Goal: Transaction & Acquisition: Purchase product/service

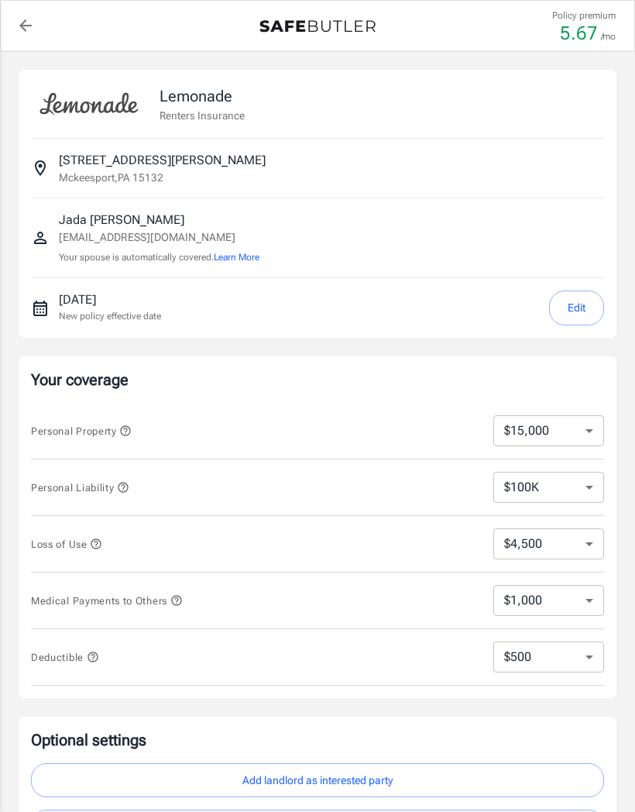
select select "15000"
select select "500"
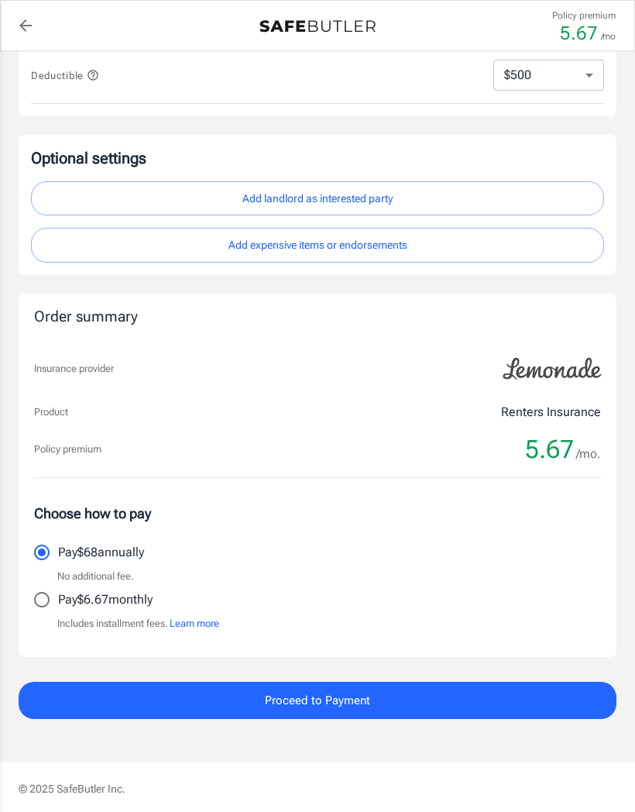
scroll to position [583, 0]
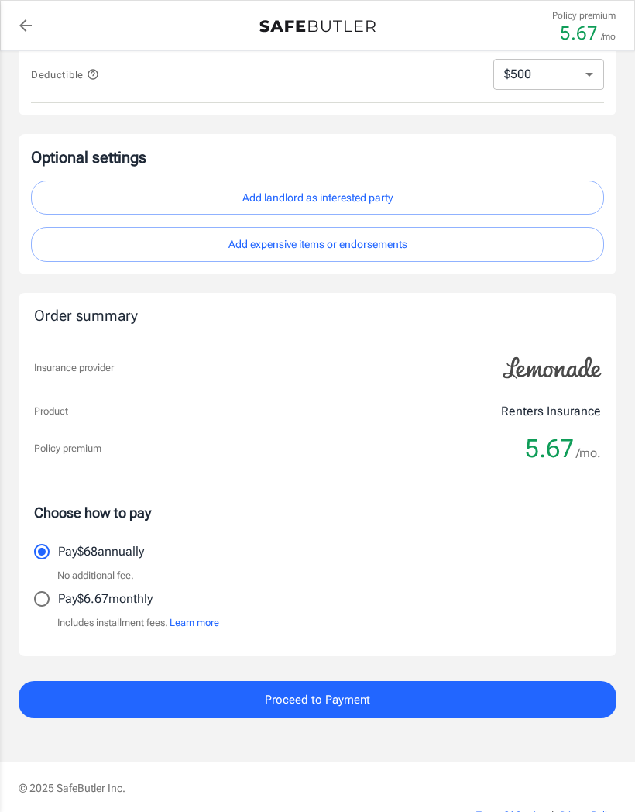
click at [49, 592] on input "Pay $6.67 monthly" at bounding box center [42, 599] width 33 height 33
radio input "true"
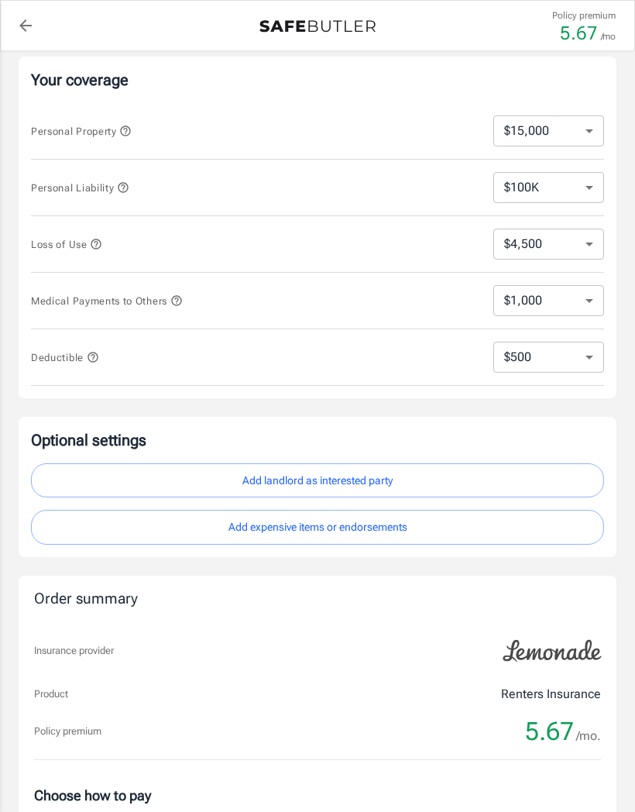
scroll to position [299, 0]
click at [422, 478] on button "Add landlord as interested party" at bounding box center [317, 481] width 573 height 35
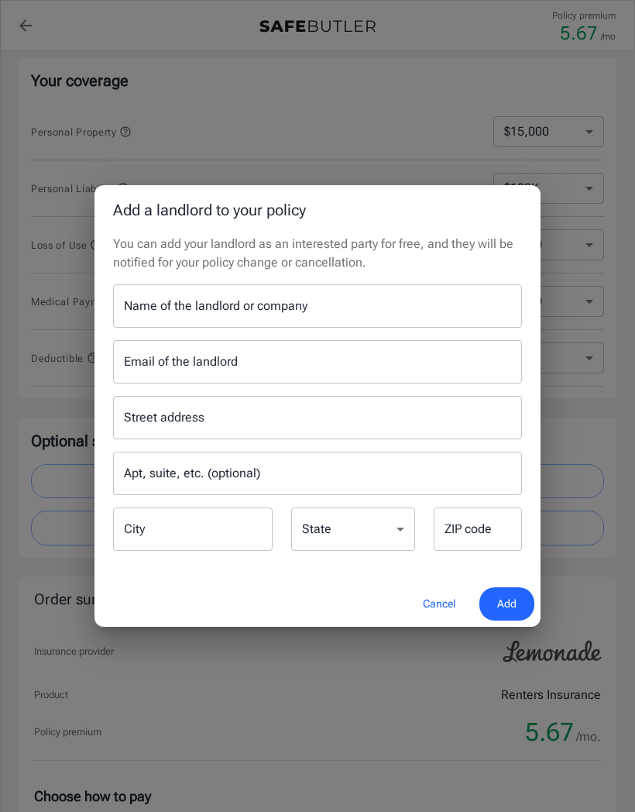
click at [378, 298] on input "Name of the landlord or company" at bounding box center [317, 305] width 409 height 43
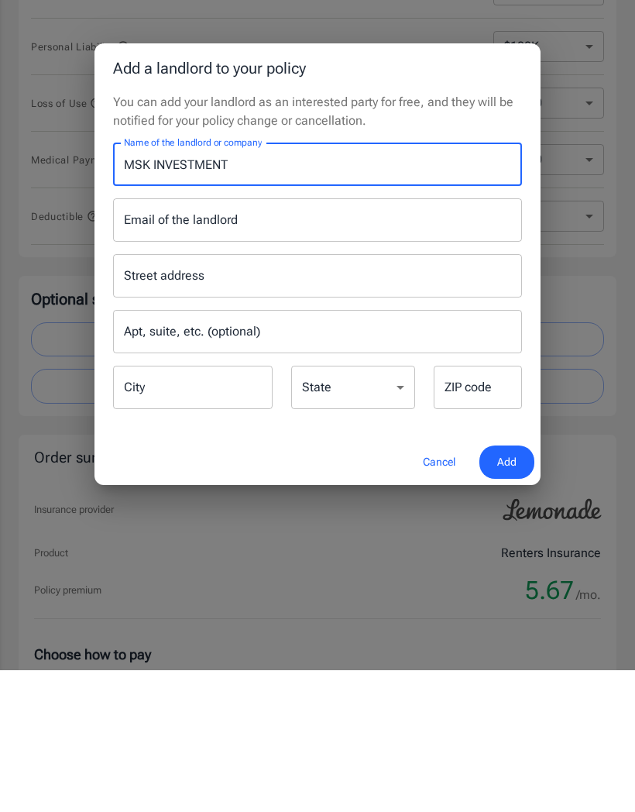
type input "MSK INVESTMENT"
click at [414, 554] on div "Add a landlord to your policy You can add your landlord as an interested party …" at bounding box center [317, 406] width 635 height 812
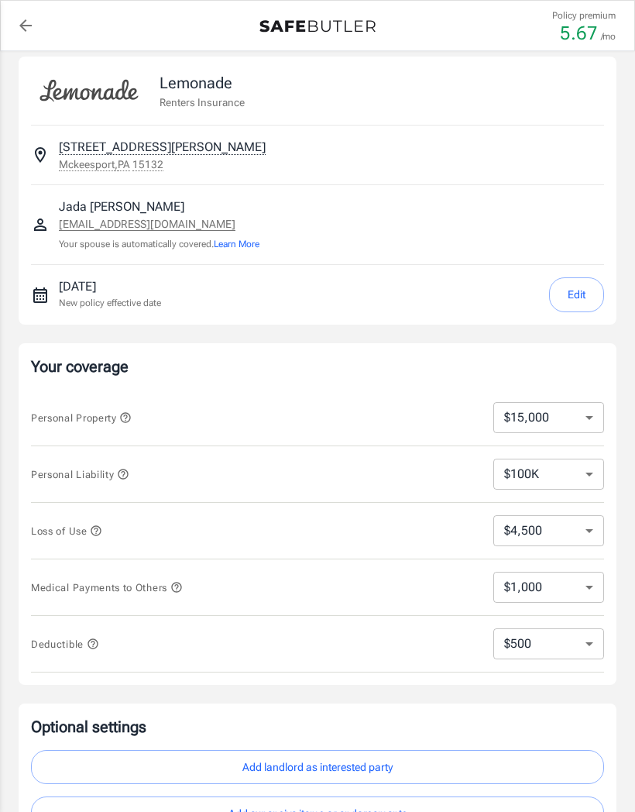
scroll to position [0, 0]
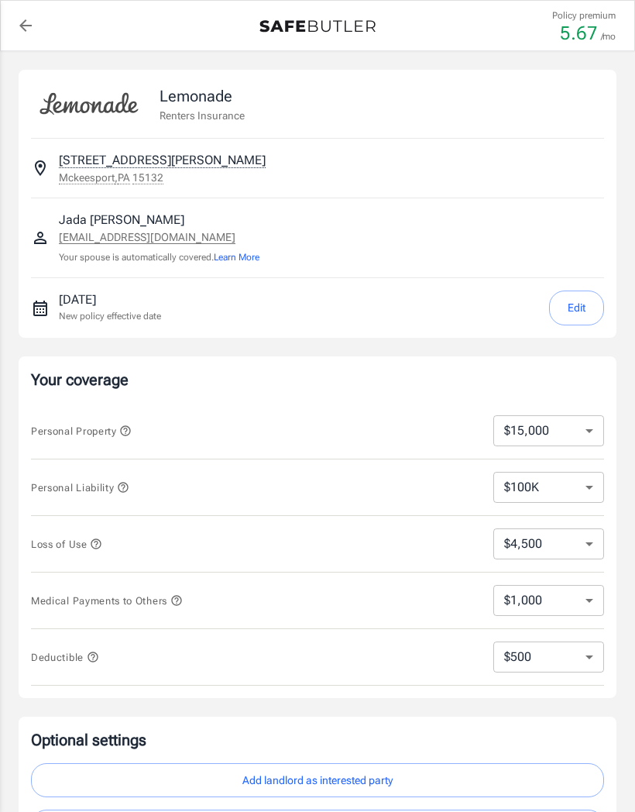
click at [131, 429] on icon "button" at bounding box center [125, 431] width 12 height 12
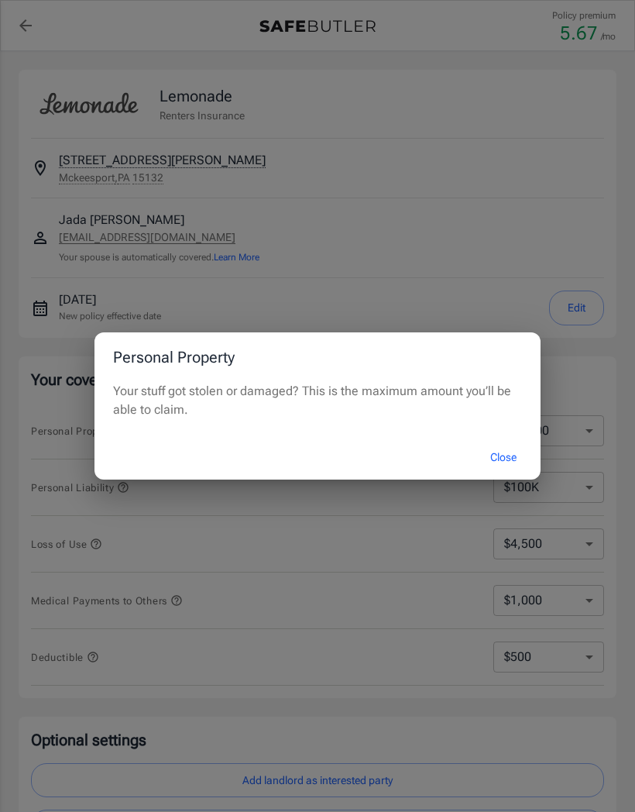
click at [500, 460] on button "Close" at bounding box center [504, 457] width 62 height 33
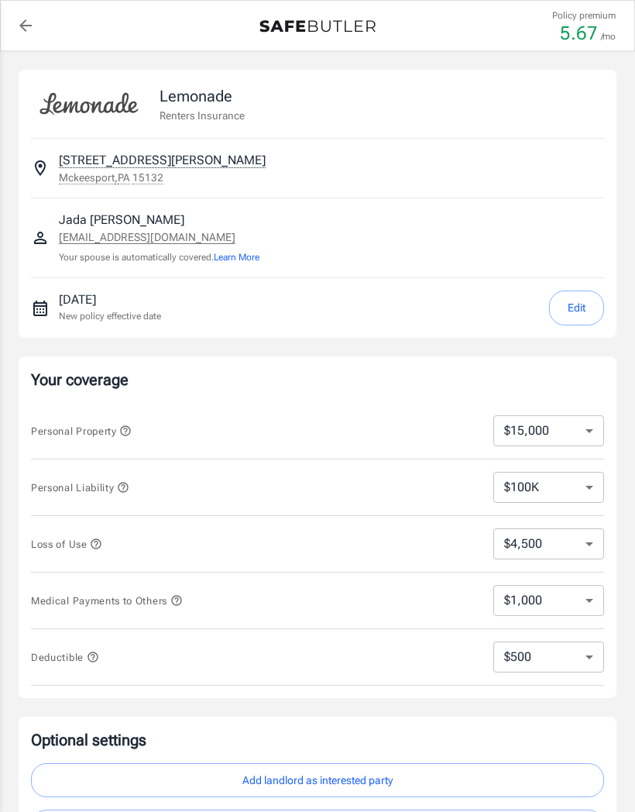
click at [129, 482] on icon "button" at bounding box center [123, 487] width 12 height 12
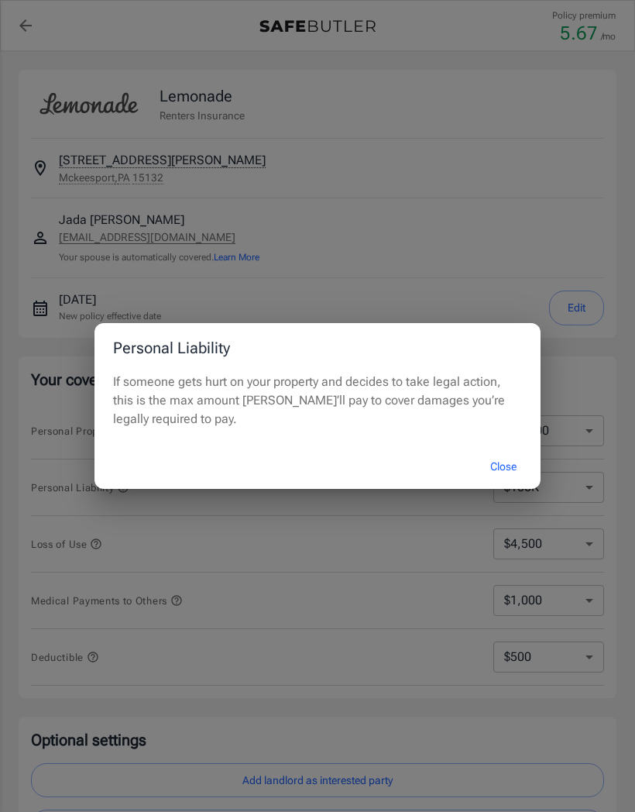
click at [502, 464] on button "Close" at bounding box center [504, 466] width 62 height 33
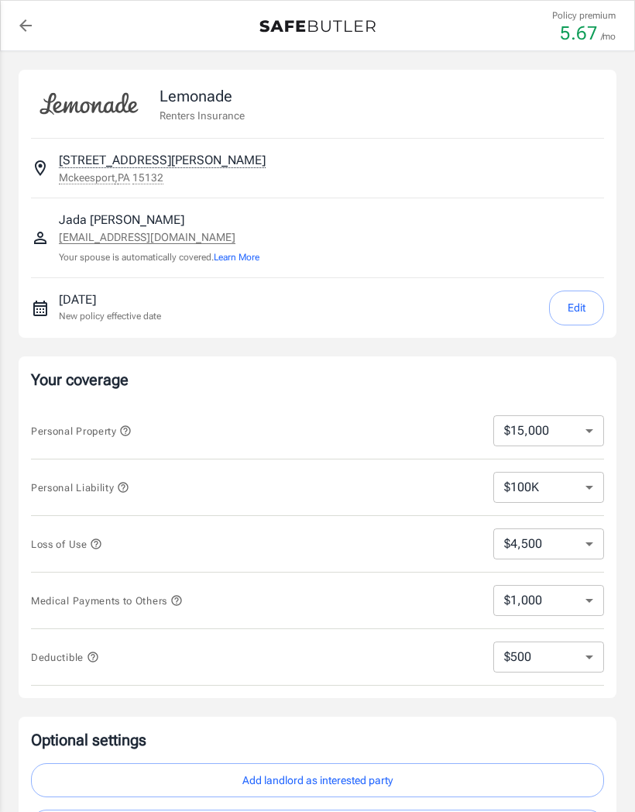
click at [109, 536] on span "Loss of Use" at bounding box center [243, 543] width 425 height 19
click at [99, 549] on icon "button" at bounding box center [96, 544] width 12 height 12
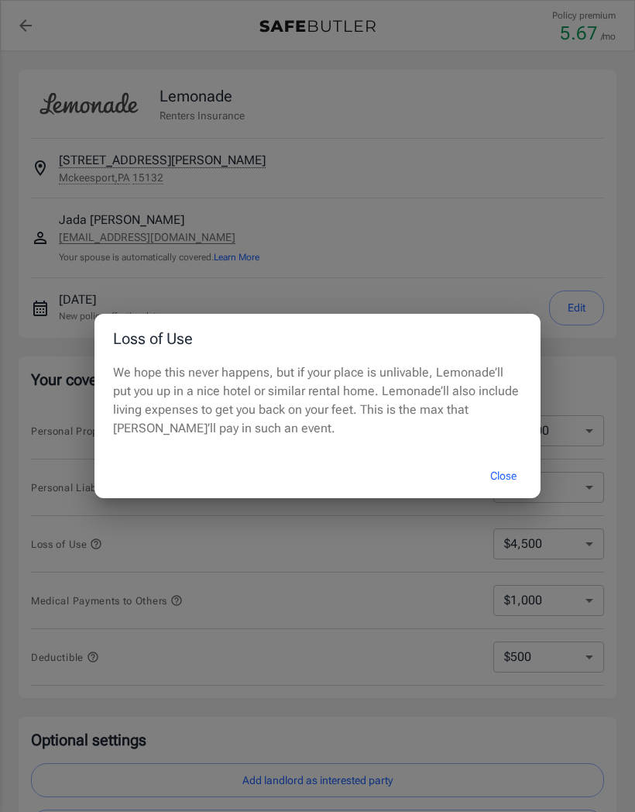
click at [400, 541] on div "Loss of Use We hope this never happens, but if your place is unlivable, Lemonad…" at bounding box center [317, 406] width 635 height 812
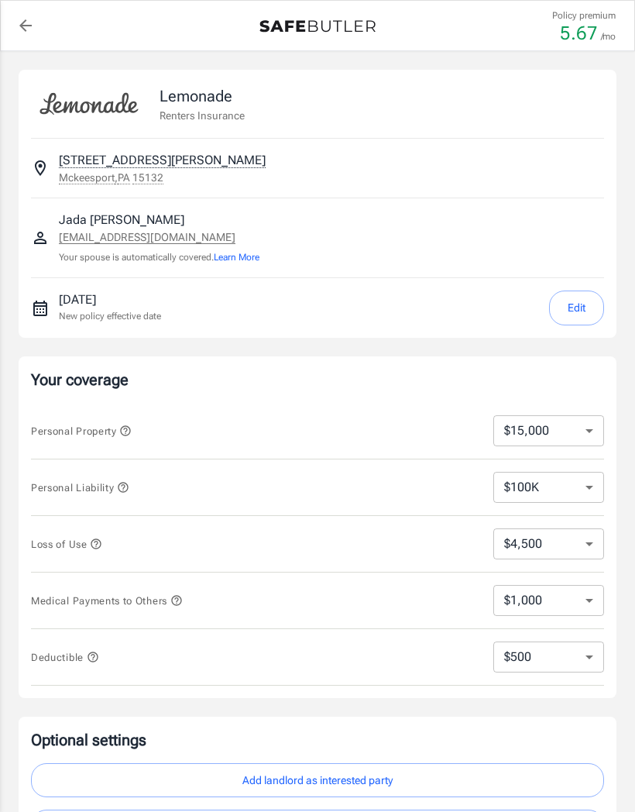
click at [92, 652] on icon "button" at bounding box center [93, 657] width 10 height 10
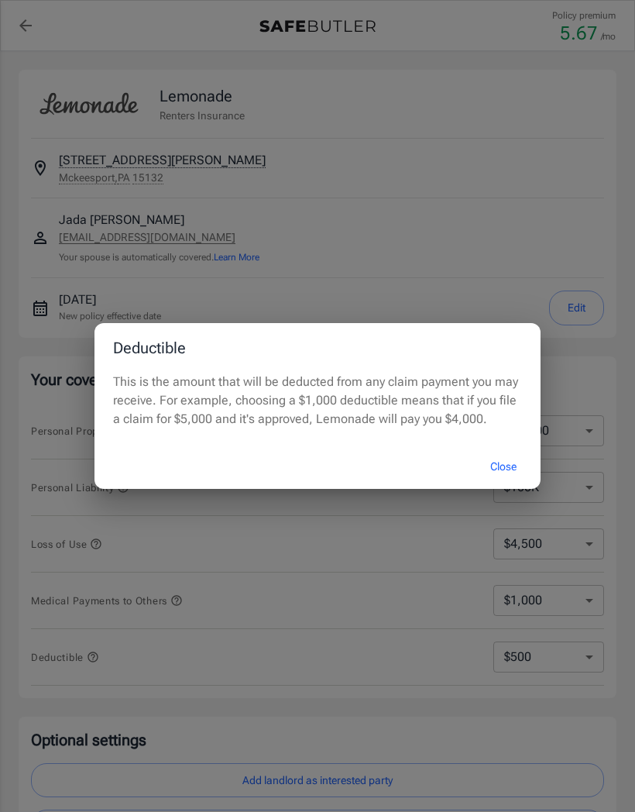
click at [101, 576] on div "Deductible This is the amount that will be deducted from any claim payment you …" at bounding box center [317, 406] width 635 height 812
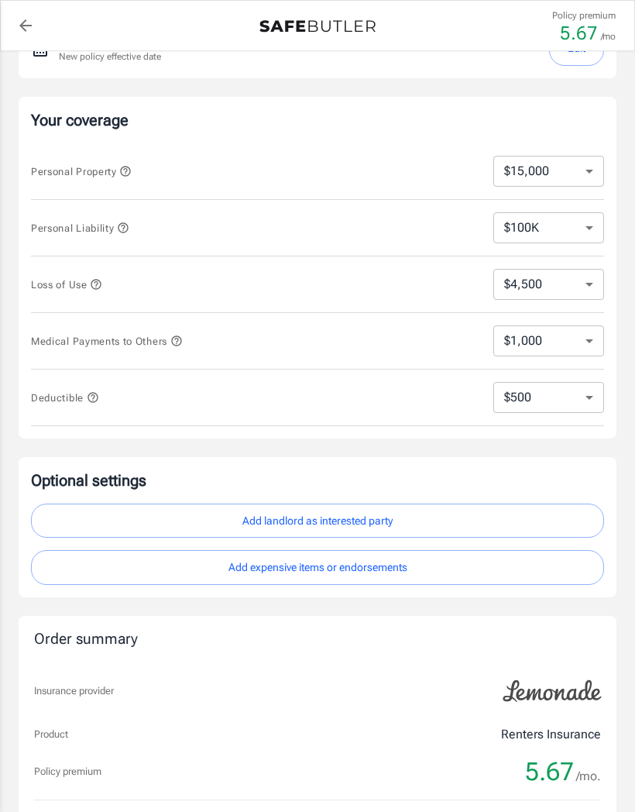
scroll to position [260, 0]
click at [199, 563] on button "Add expensive items or endorsements" at bounding box center [317, 566] width 573 height 35
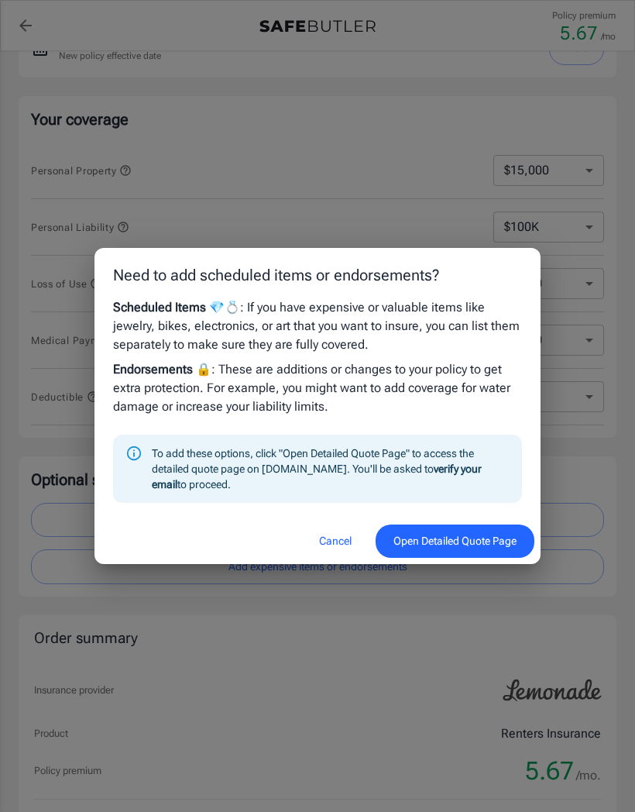
click at [446, 558] on button "Open Detailed Quote Page" at bounding box center [455, 541] width 159 height 33
